Goal: Task Accomplishment & Management: Use online tool/utility

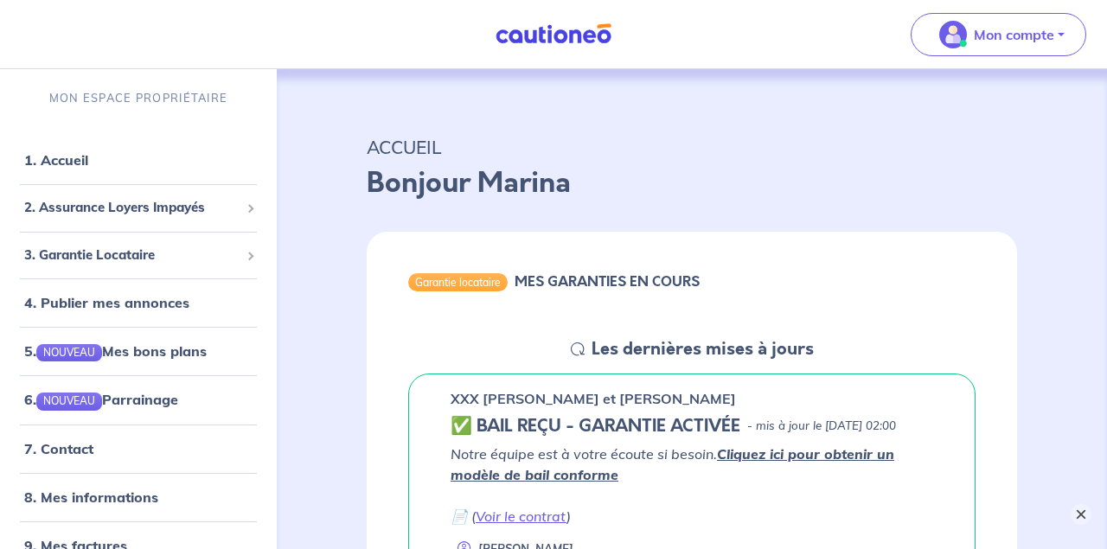
click at [1078, 516] on button "×" at bounding box center [1081, 514] width 21 height 21
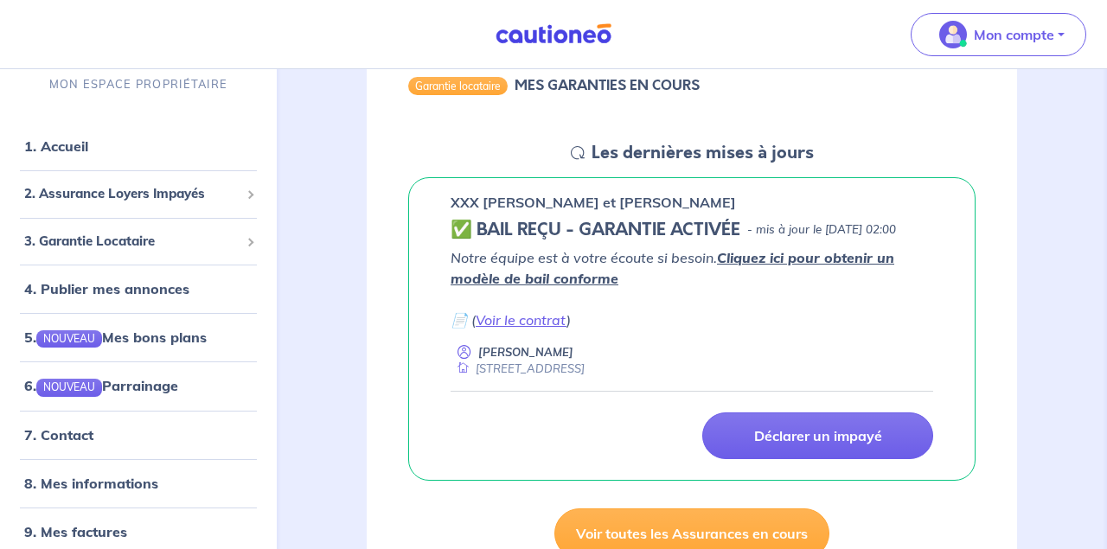
scroll to position [198, 0]
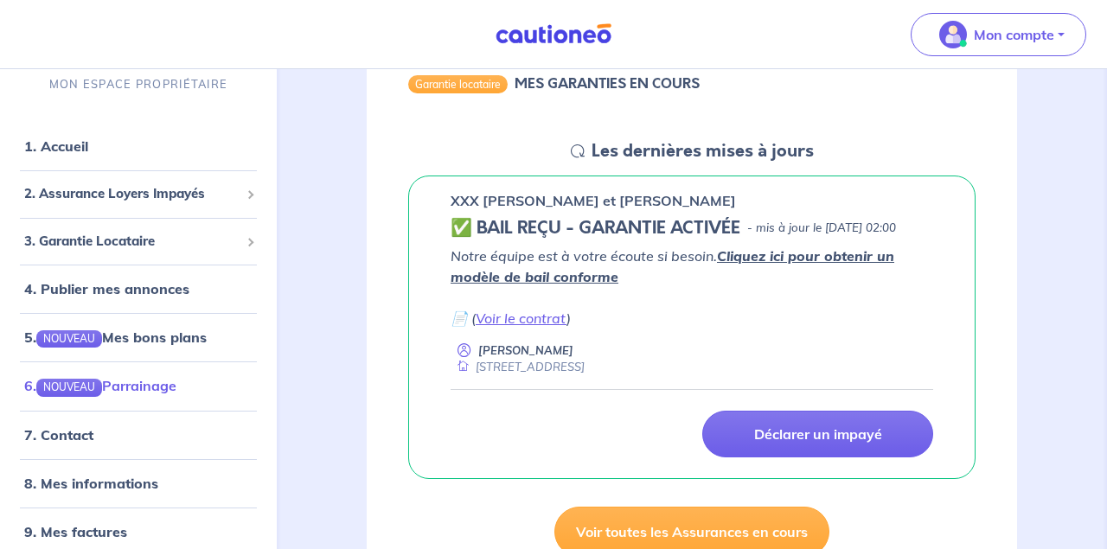
click at [156, 386] on link "6. NOUVEAU Parrainage" at bounding box center [100, 385] width 152 height 17
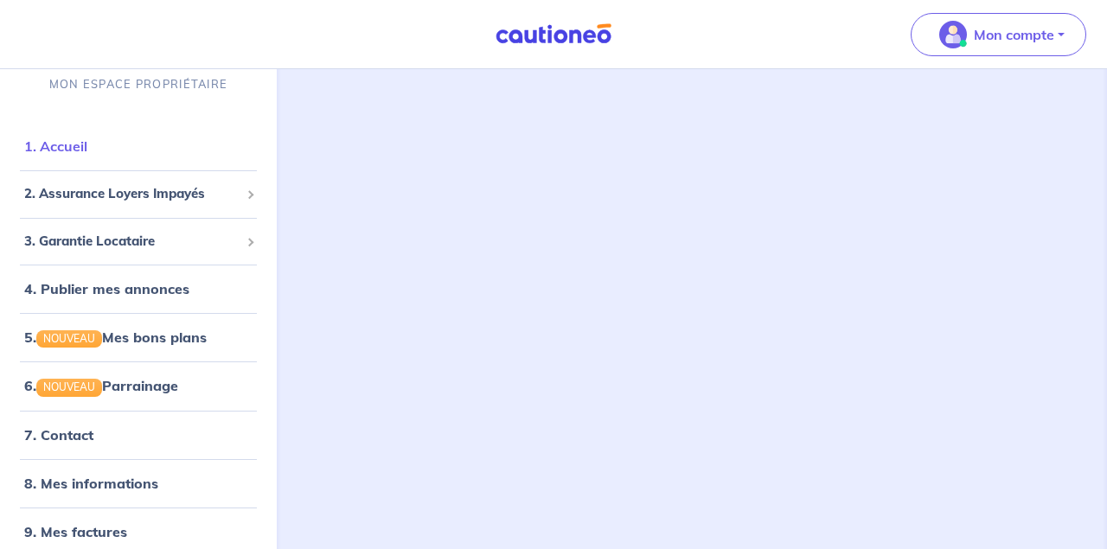
click at [86, 152] on link "1. Accueil" at bounding box center [55, 146] width 63 height 17
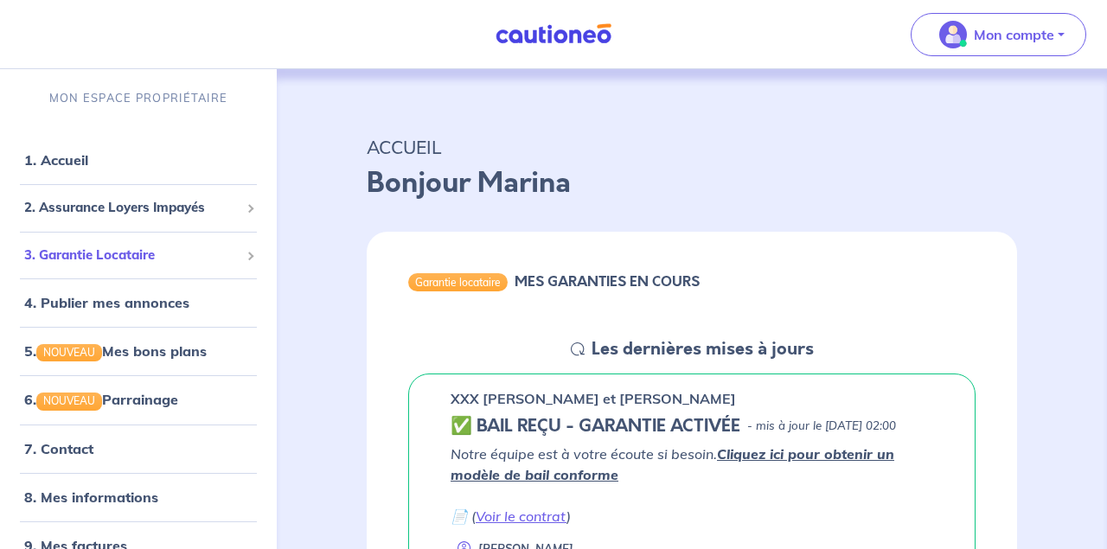
click at [98, 243] on div "3. Garantie Locataire" at bounding box center [138, 256] width 263 height 34
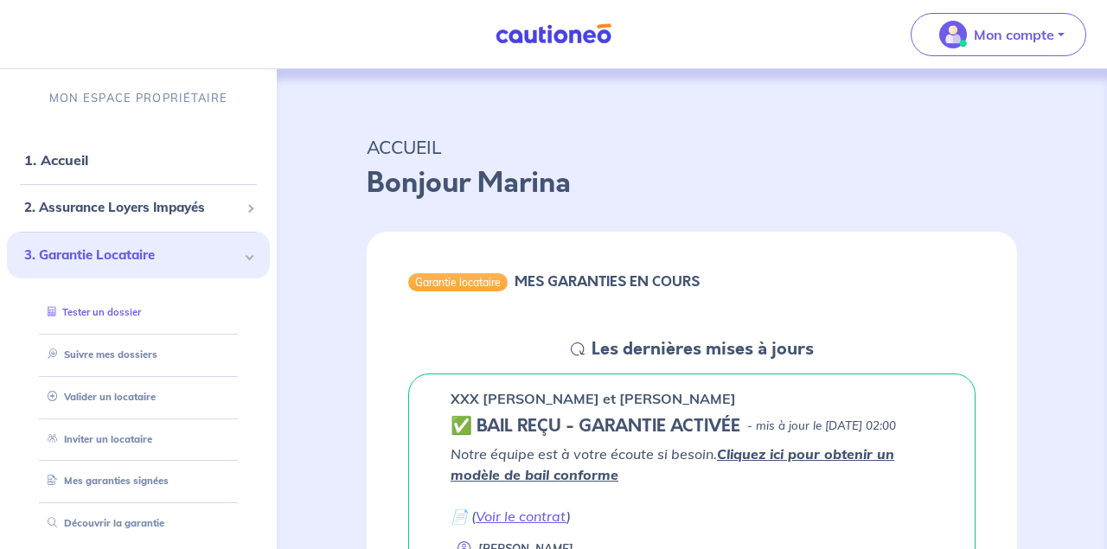
click at [86, 318] on link "Tester un dossier" at bounding box center [91, 312] width 100 height 12
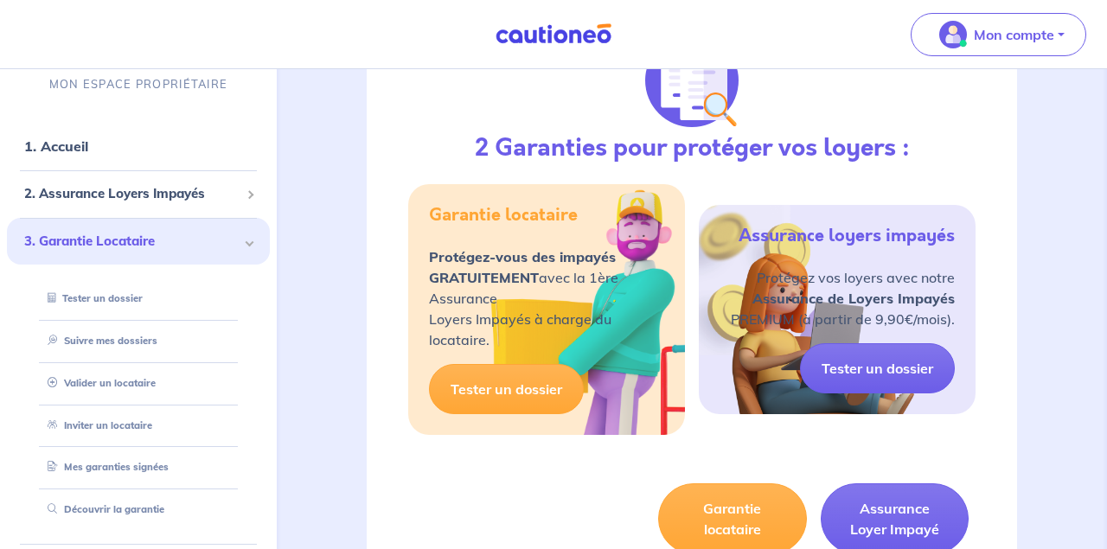
scroll to position [822, 0]
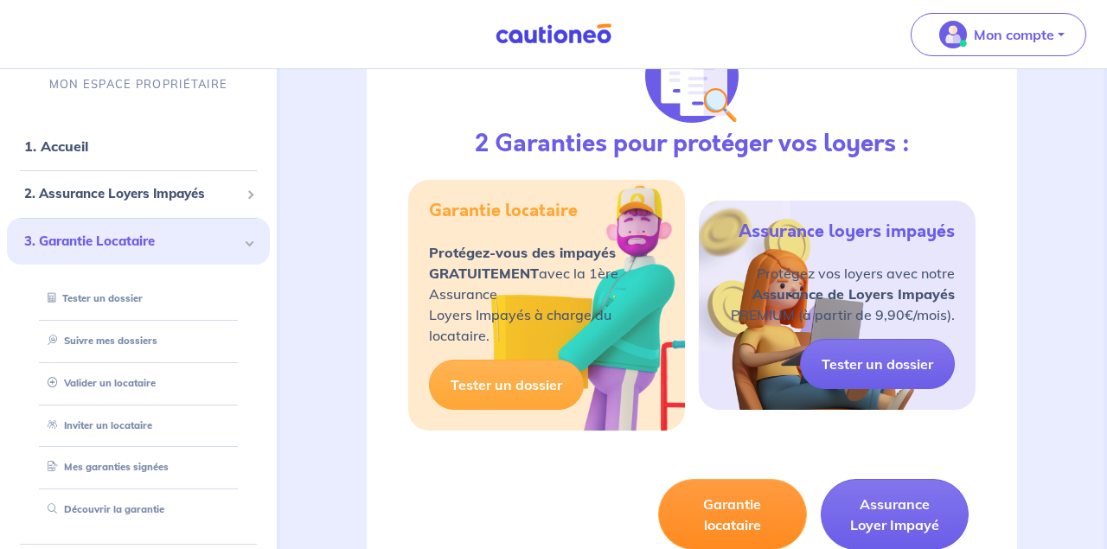
click at [715, 511] on button "Garantie locataire" at bounding box center [732, 514] width 148 height 71
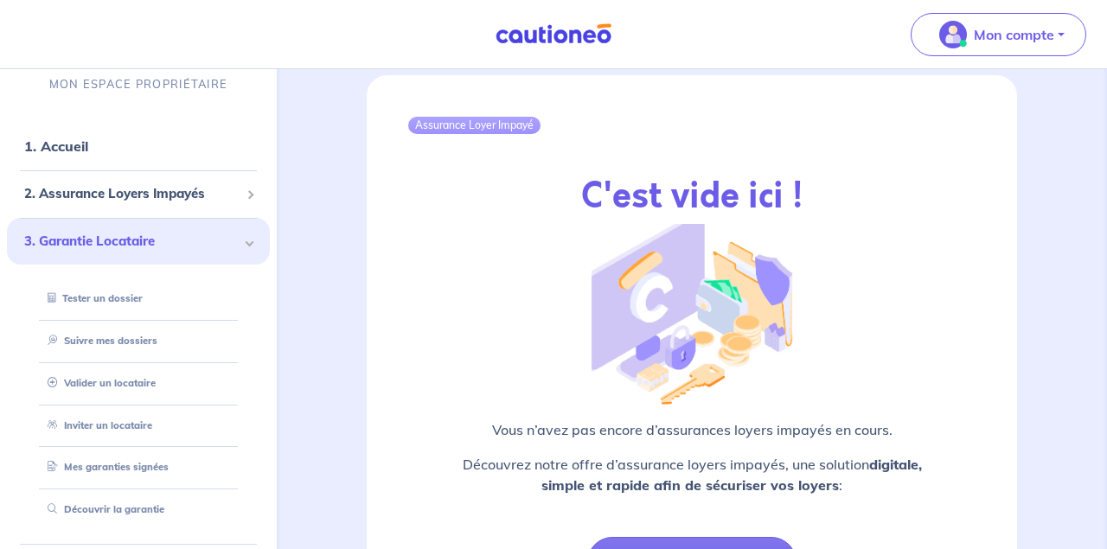
scroll to position [2292, 0]
